Goal: Task Accomplishment & Management: Use online tool/utility

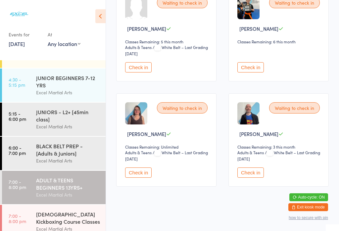
scroll to position [128, 0]
click at [257, 178] on button "Check in" at bounding box center [251, 173] width 27 height 10
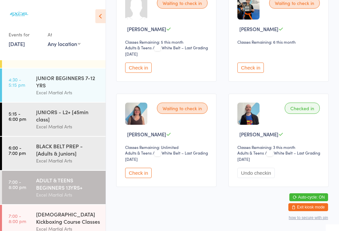
scroll to position [52, 0]
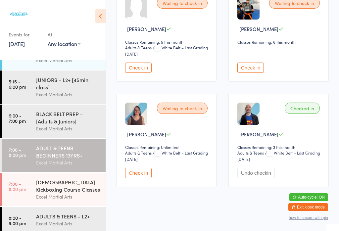
click at [53, 193] on div "[DEMOGRAPHIC_DATA] Kickboxing Course Classes" at bounding box center [68, 186] width 64 height 15
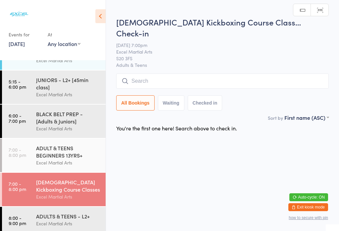
click at [38, 159] on div "ADULT & TEENS BEGINNERS 13YRS+" at bounding box center [68, 151] width 64 height 15
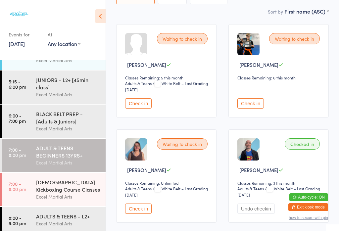
scroll to position [92, 0]
click at [137, 214] on button "Check in" at bounding box center [138, 208] width 27 height 10
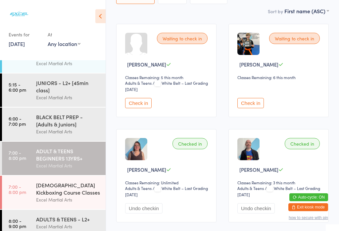
scroll to position [52, 0]
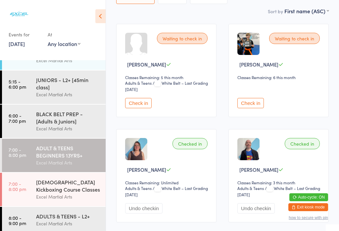
click at [56, 167] on div "Excel Martial Arts" at bounding box center [68, 163] width 64 height 8
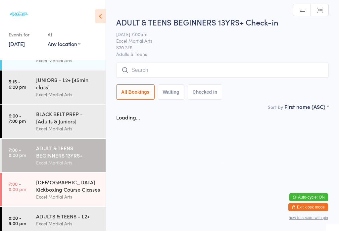
scroll to position [0, 0]
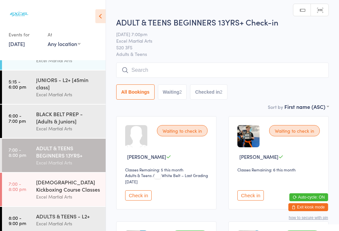
click at [181, 97] on button "Waiting 2" at bounding box center [172, 91] width 29 height 15
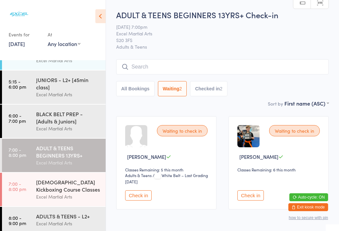
click at [218, 93] on button "Checked in 2" at bounding box center [208, 88] width 37 height 15
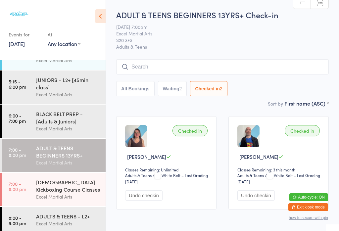
click at [177, 85] on button "Waiting 2" at bounding box center [172, 88] width 29 height 15
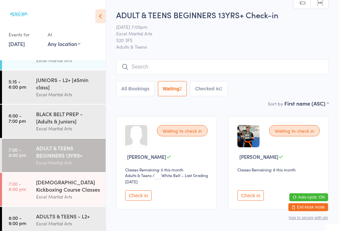
click at [102, 15] on icon at bounding box center [100, 16] width 10 height 14
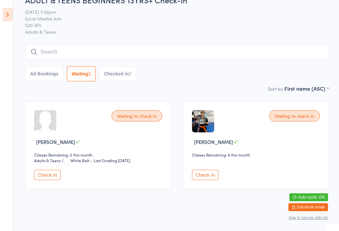
scroll to position [15, 0]
click at [208, 181] on button "Check in" at bounding box center [205, 175] width 27 height 10
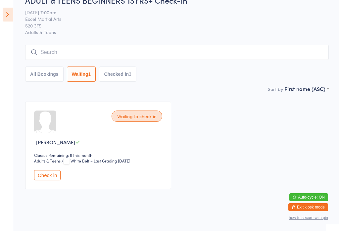
click at [8, 12] on icon at bounding box center [8, 15] width 10 height 14
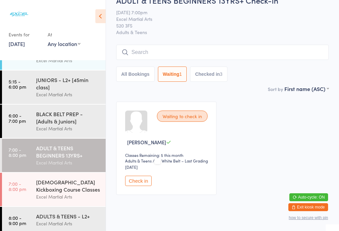
click at [135, 74] on button "All Bookings" at bounding box center [135, 74] width 38 height 15
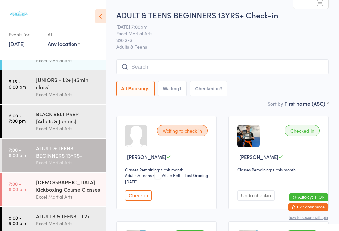
scroll to position [0, 0]
click at [269, 66] on input "search" at bounding box center [222, 66] width 213 height 15
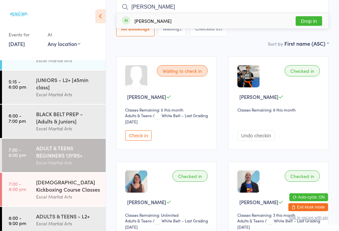
type input "[PERSON_NAME]"
click at [314, 22] on button "Drop in" at bounding box center [309, 21] width 27 height 10
